Goal: Task Accomplishment & Management: Complete application form

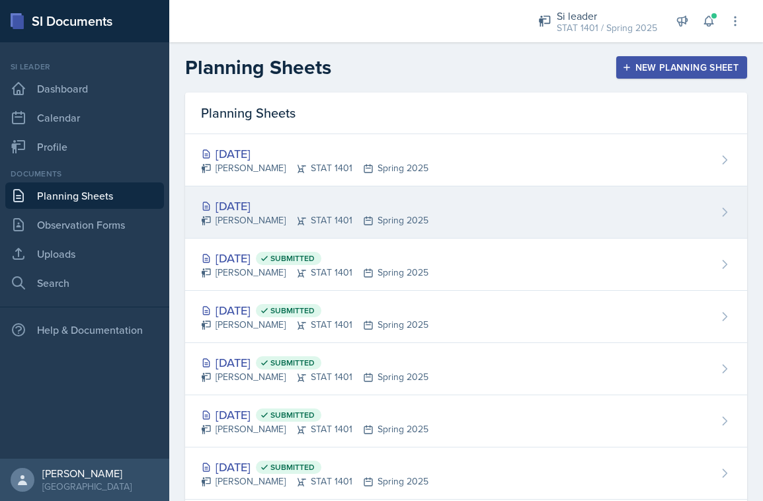
click at [435, 211] on div "[DATE] [PERSON_NAME] STAT 1401 Spring 2025" at bounding box center [466, 212] width 562 height 52
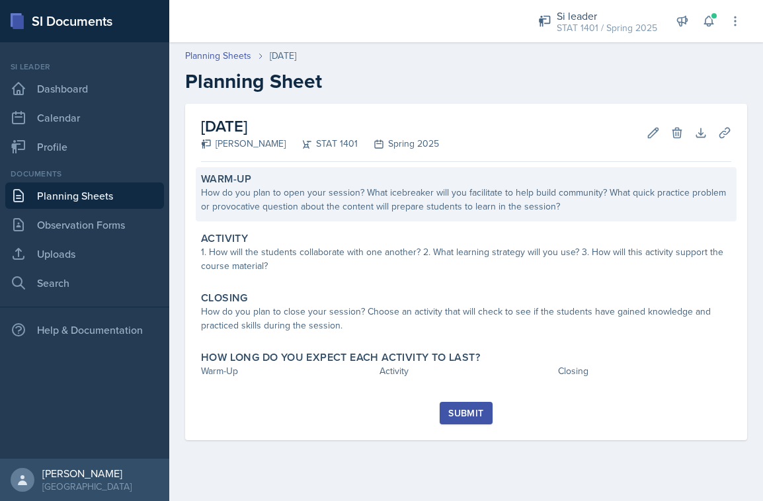
click at [426, 200] on div "How do you plan to open your session? What icebreaker will you facilitate to he…" at bounding box center [466, 200] width 530 height 28
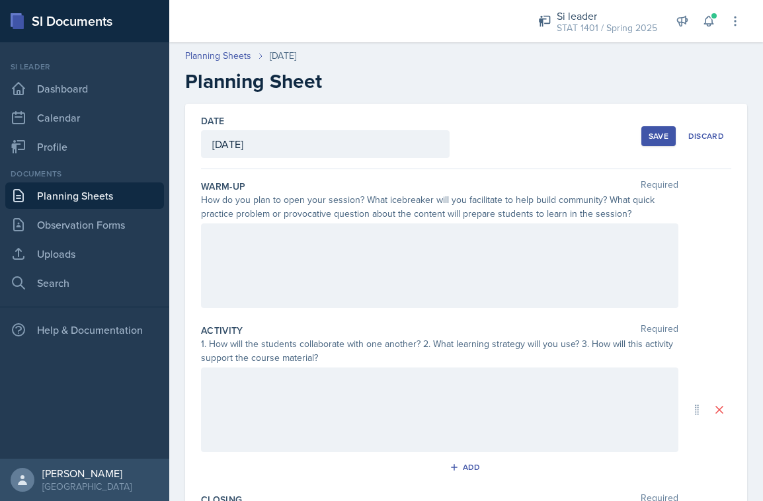
click at [385, 283] on div at bounding box center [439, 265] width 477 height 85
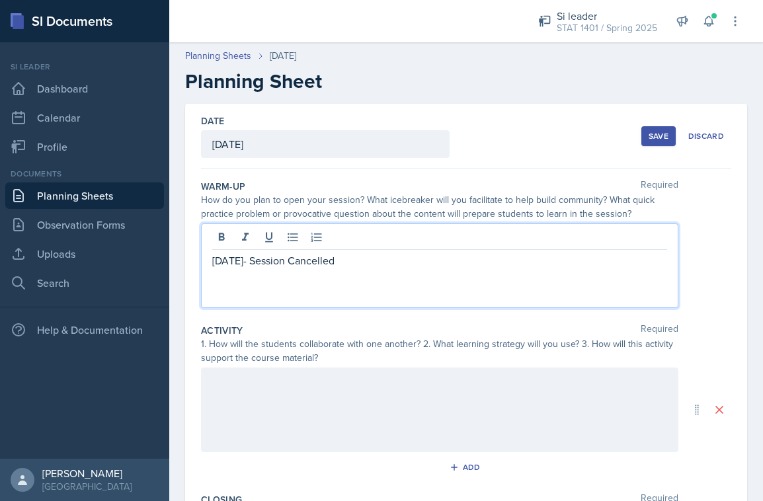
click at [655, 140] on div "Save" at bounding box center [658, 136] width 20 height 11
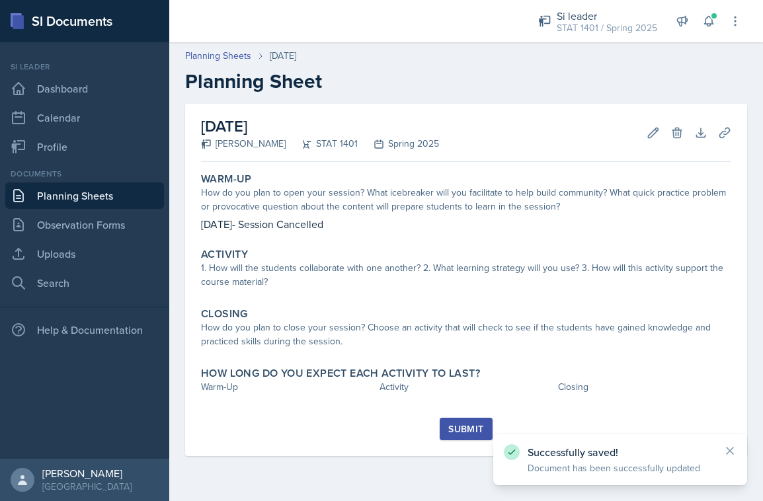
click at [470, 426] on div "Submit" at bounding box center [465, 429] width 35 height 11
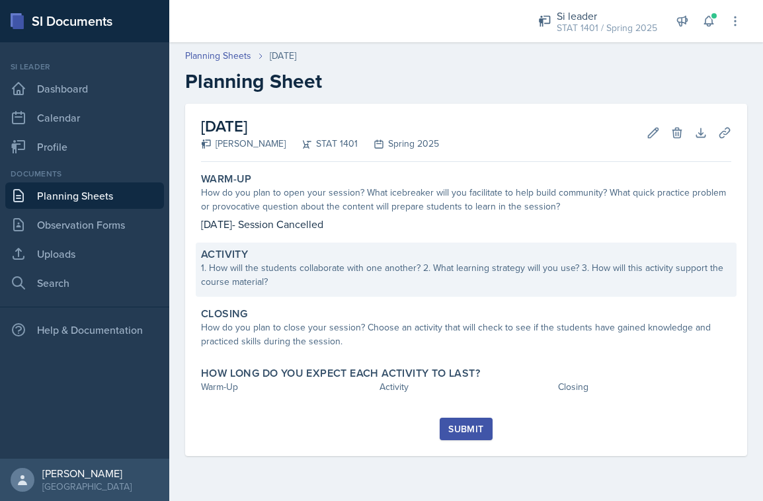
click at [541, 275] on div "1. How will the students collaborate with one another? 2. What learning strateg…" at bounding box center [466, 275] width 530 height 28
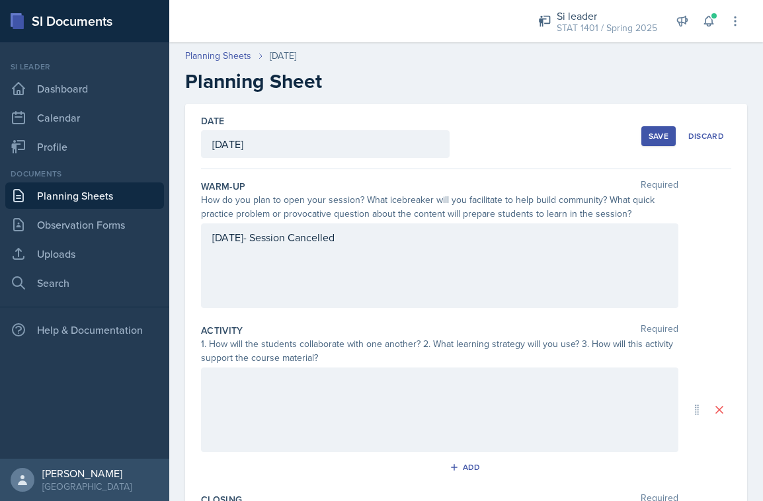
click at [387, 420] on div at bounding box center [439, 409] width 477 height 85
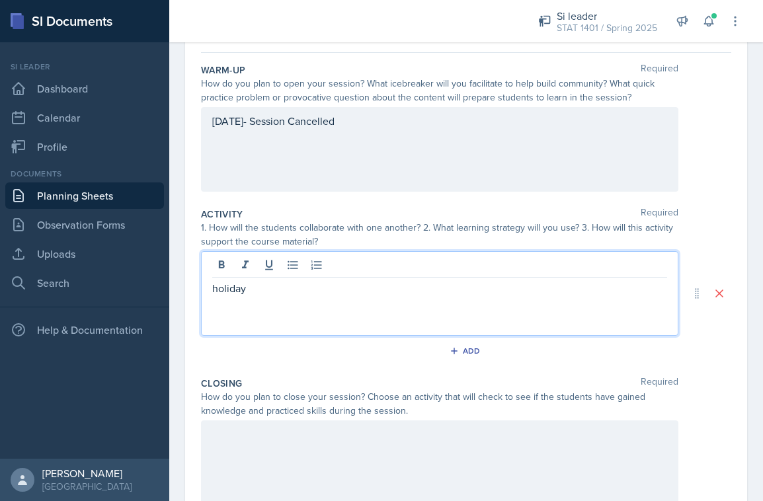
scroll to position [239, 0]
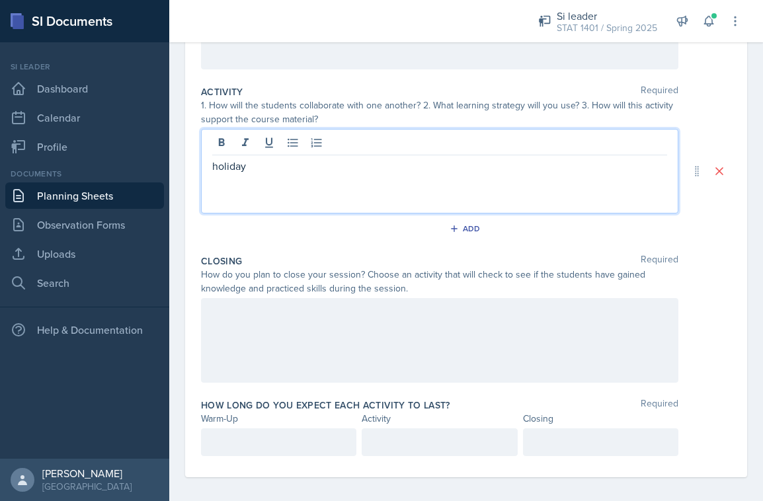
click at [283, 362] on div at bounding box center [439, 340] width 477 height 85
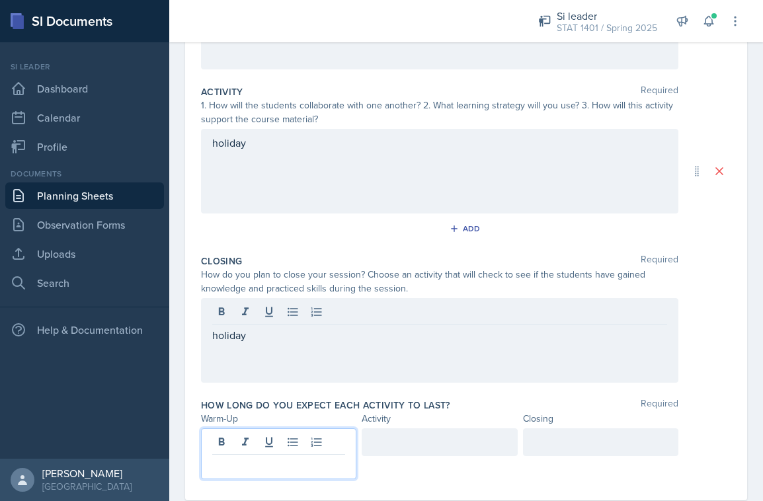
click at [232, 438] on div at bounding box center [278, 453] width 155 height 51
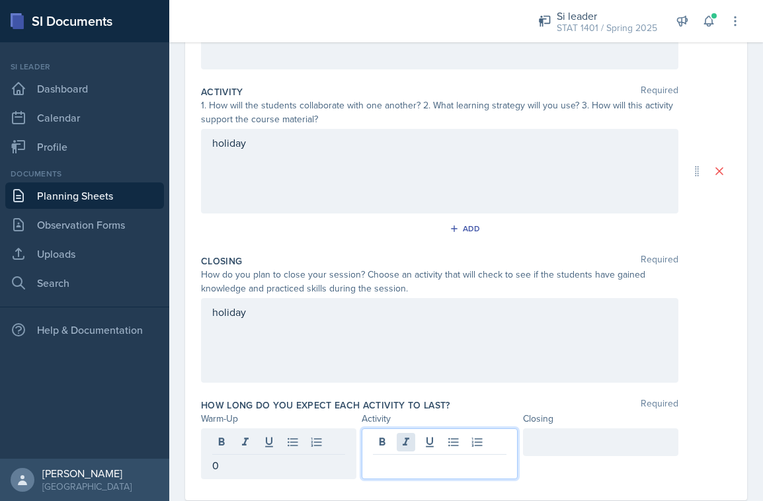
click at [398, 443] on div at bounding box center [438, 453] width 155 height 51
click at [562, 439] on div at bounding box center [600, 442] width 155 height 28
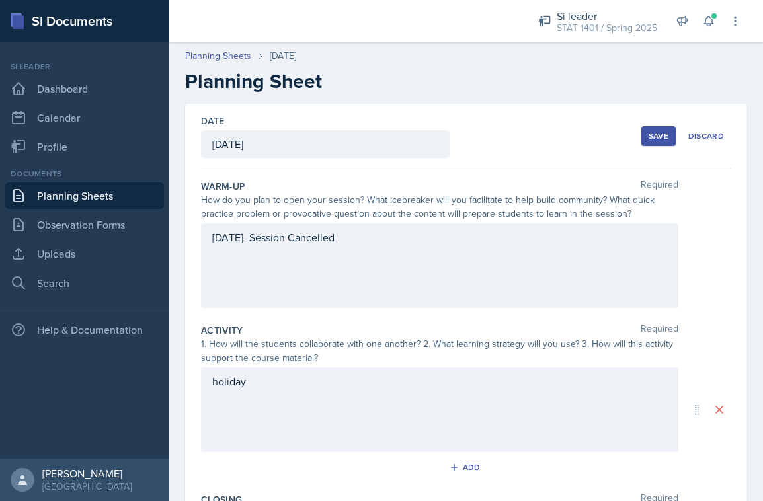
scroll to position [0, 0]
click at [654, 134] on div "Save" at bounding box center [658, 136] width 20 height 11
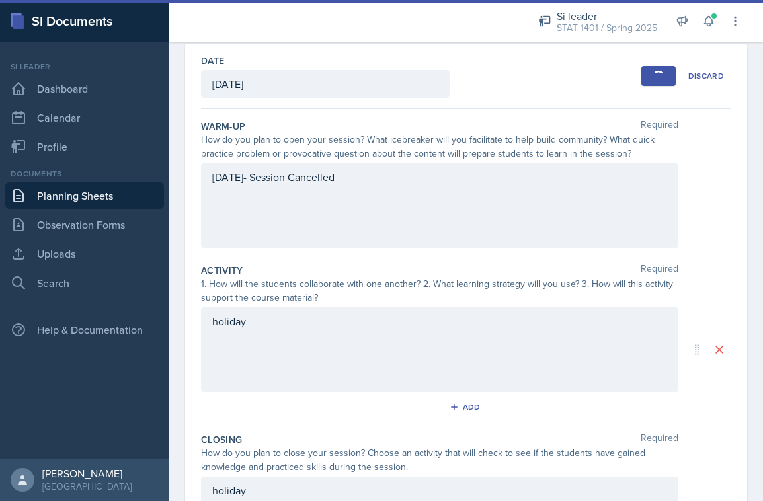
scroll to position [34, 0]
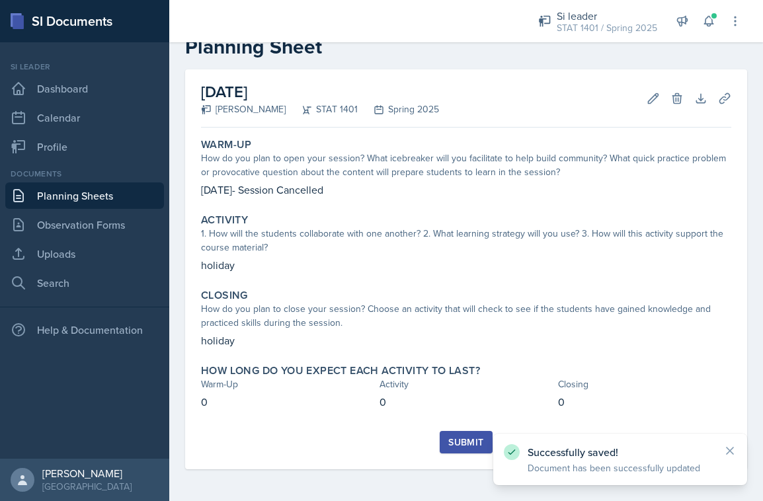
click at [455, 445] on div "Submit" at bounding box center [465, 442] width 35 height 11
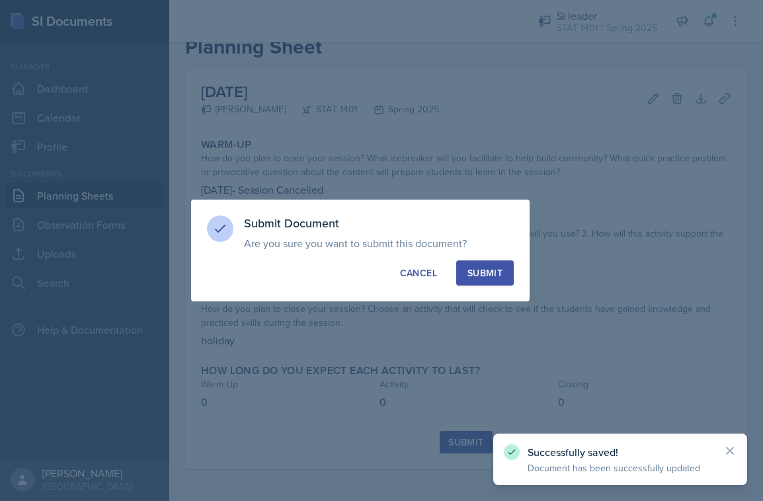
click at [479, 269] on div "Submit" at bounding box center [484, 272] width 35 height 13
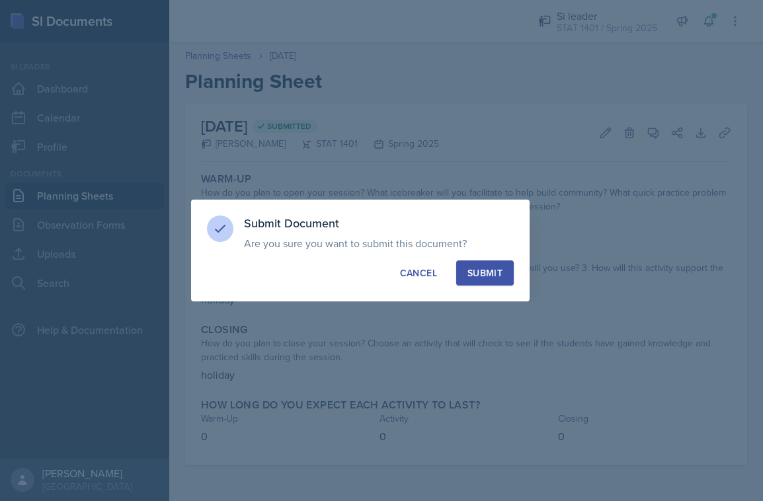
scroll to position [0, 0]
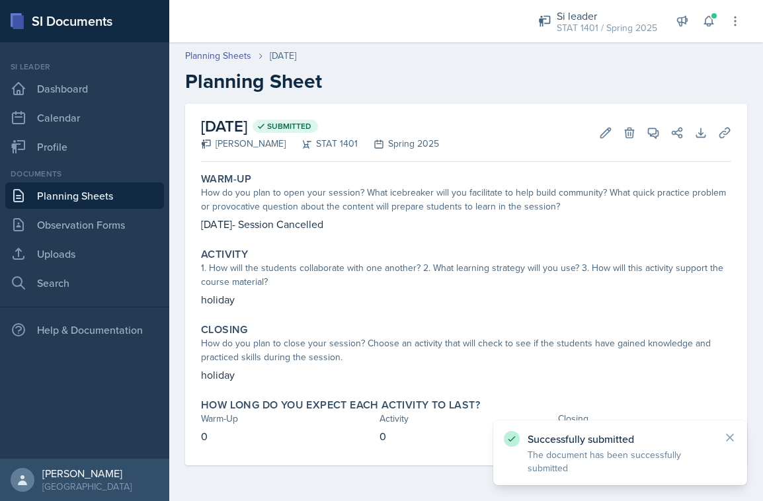
click at [733, 442] on icon at bounding box center [729, 437] width 13 height 13
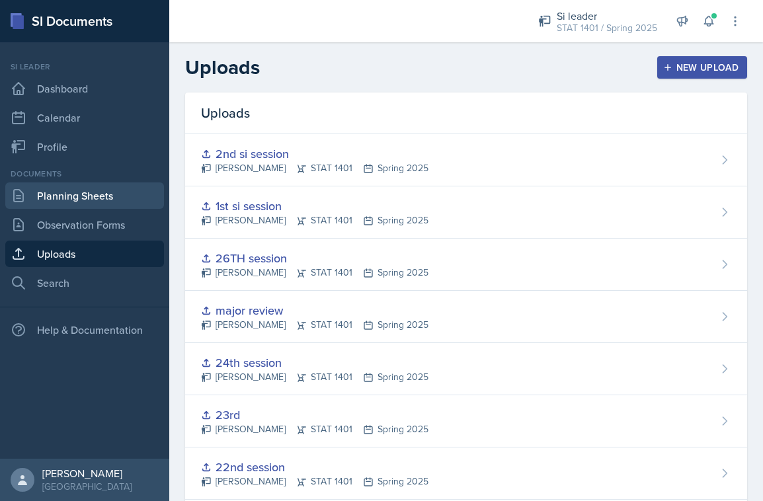
click at [61, 195] on link "Planning Sheets" at bounding box center [84, 195] width 159 height 26
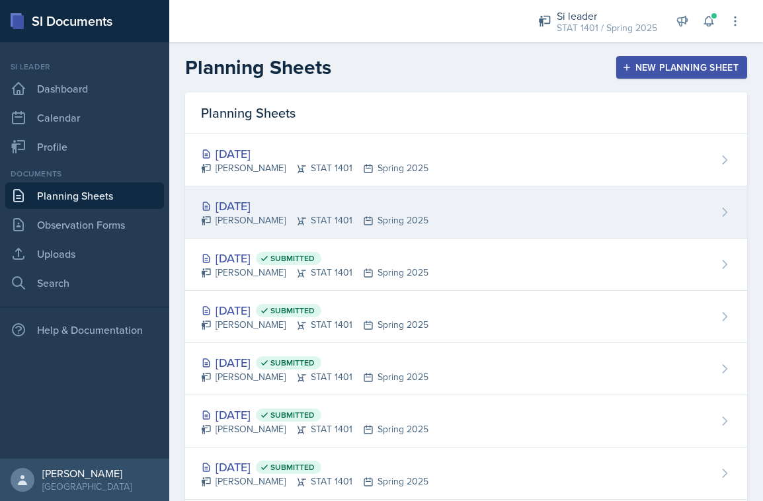
click at [273, 223] on div "Nequai Powell STAT 1401 Spring 2025" at bounding box center [314, 220] width 227 height 14
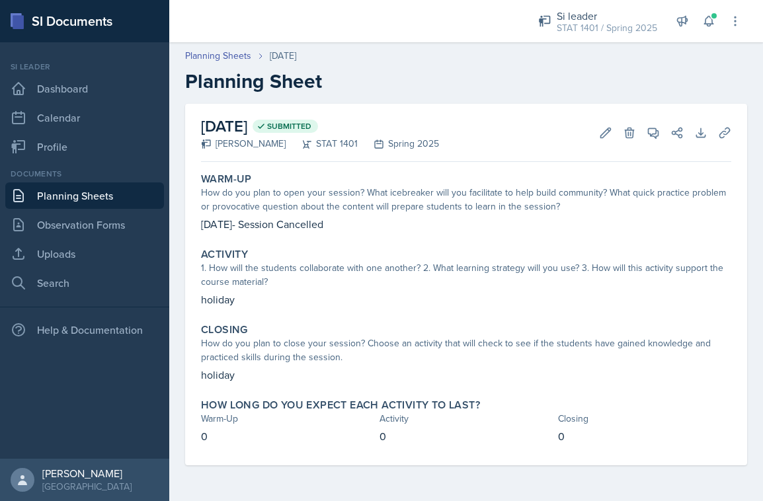
click at [114, 192] on link "Planning Sheets" at bounding box center [84, 195] width 159 height 26
